Goal: Task Accomplishment & Management: Use online tool/utility

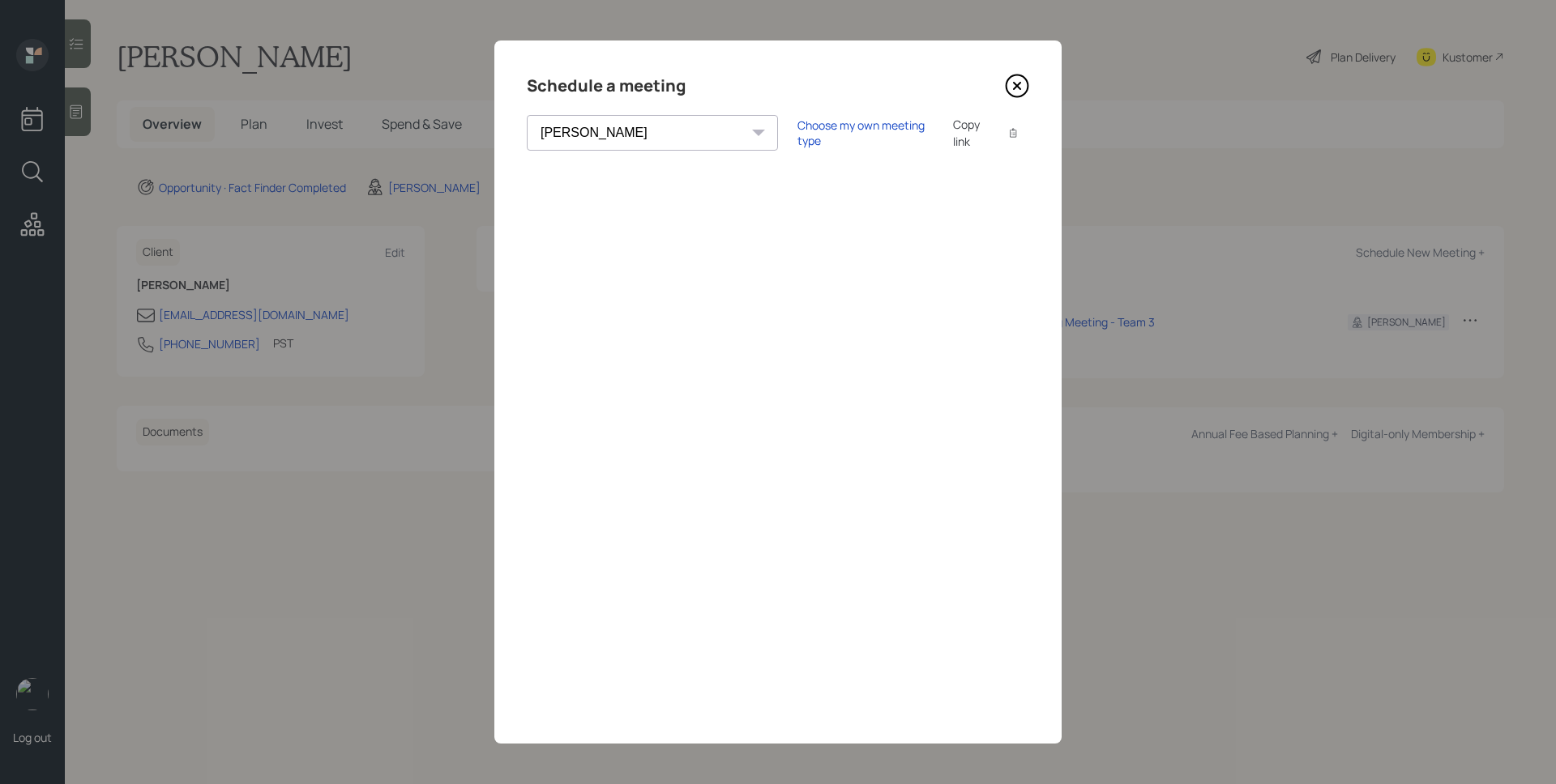
click at [624, 123] on select "Theresa Spinello Matthew Burke Xavier Ross Eitan Bar-David Ian Yamey Trevor Nel…" at bounding box center [653, 133] width 251 height 36
select select "round-robin"
click at [527, 115] on select "Theresa Spinello Matthew Burke Xavier Ross Eitan Bar-David Ian Yamey Trevor Nel…" at bounding box center [653, 133] width 251 height 36
click at [797, 136] on div "Choose my own meeting type" at bounding box center [865, 132] width 136 height 31
click at [1023, 91] on icon at bounding box center [1017, 86] width 25 height 25
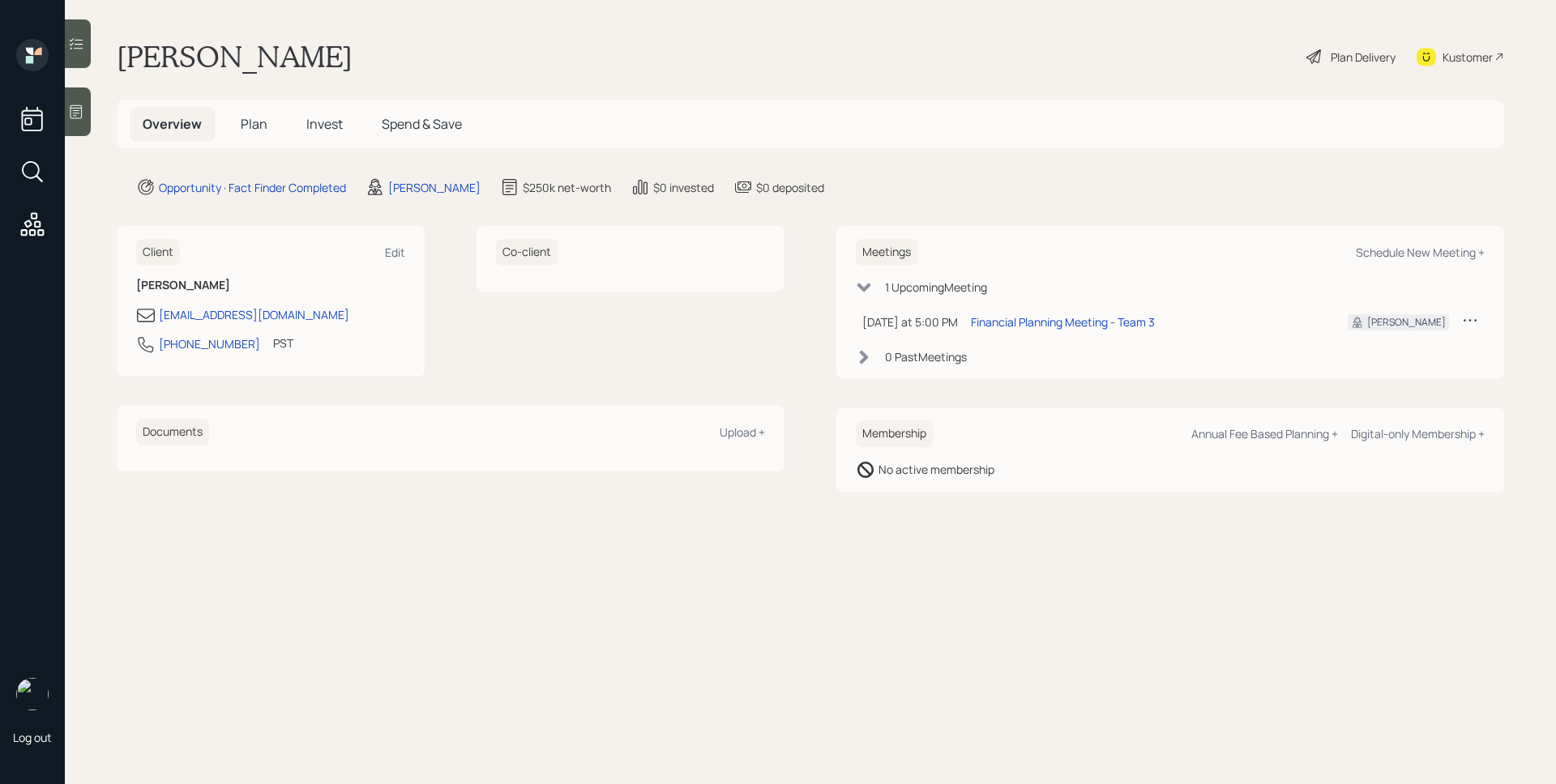
click at [1469, 320] on icon at bounding box center [1470, 320] width 13 height 3
click at [1395, 366] on div "Cancel" at bounding box center [1420, 366] width 117 height 15
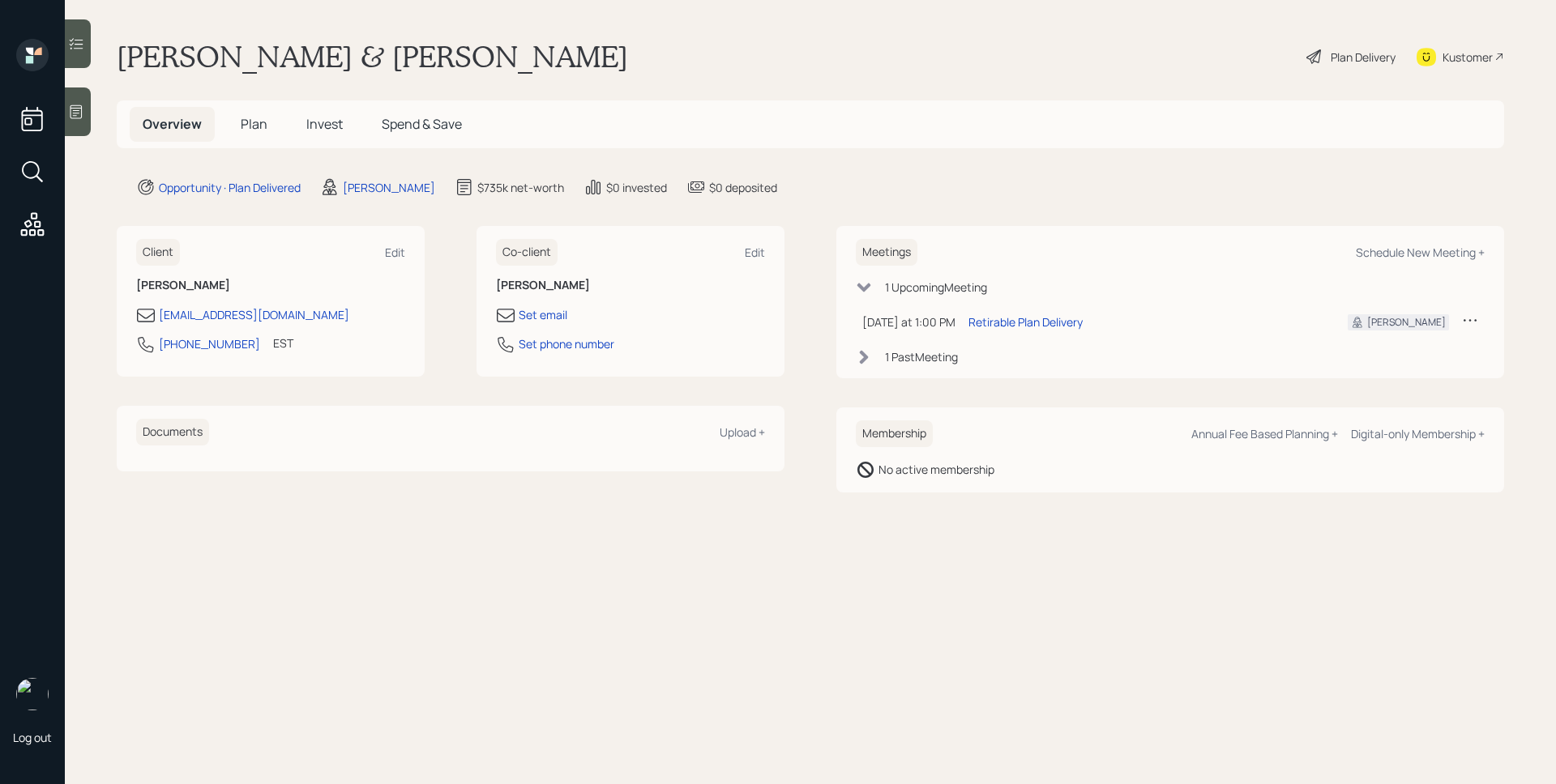
click at [270, 123] on h5 "Plan" at bounding box center [254, 124] width 53 height 35
